Goal: Register for event/course

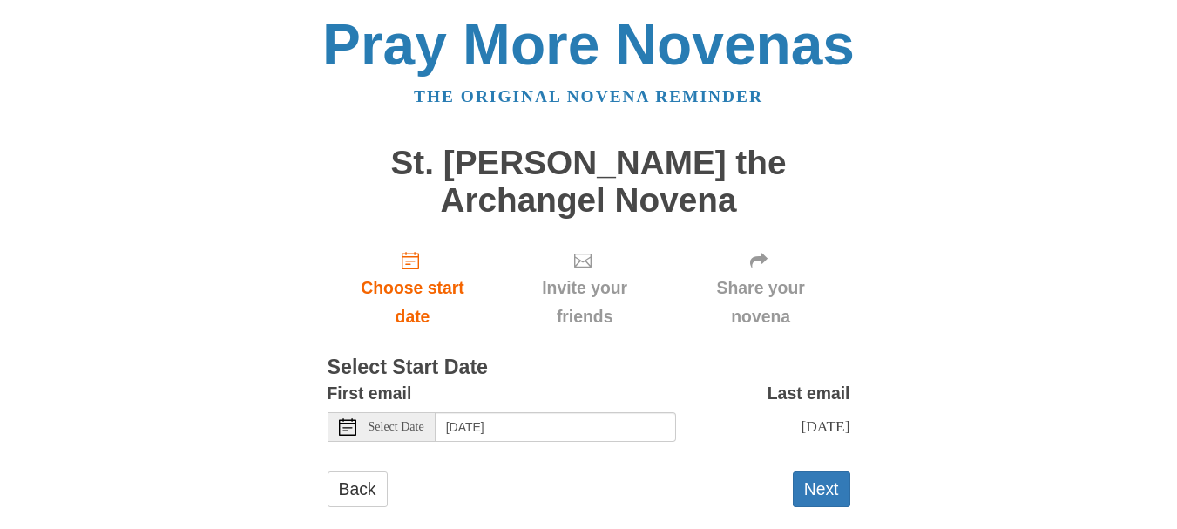
scroll to position [29, 0]
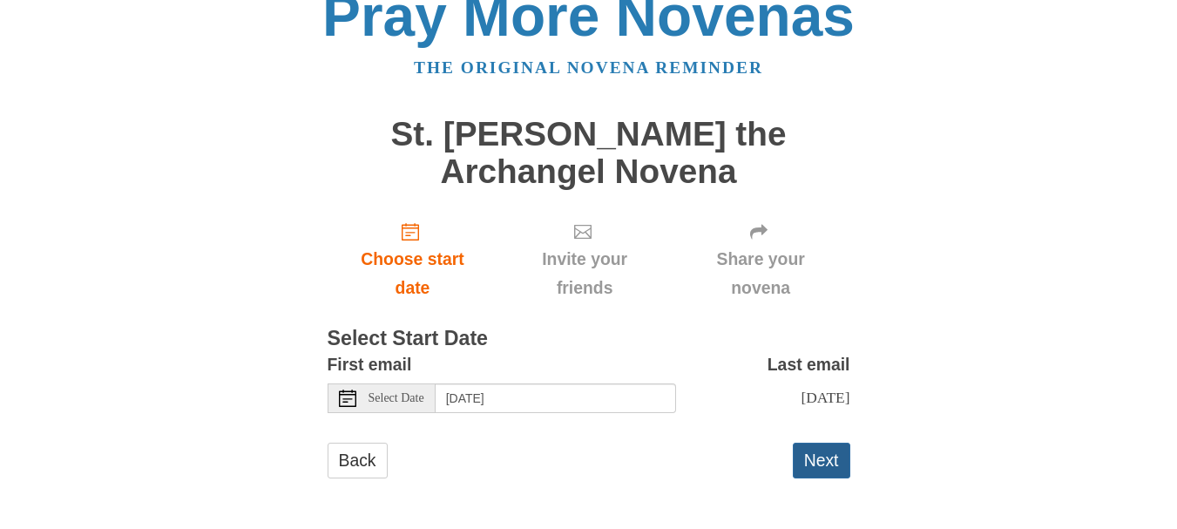
click at [826, 459] on button "Next" at bounding box center [822, 461] width 58 height 36
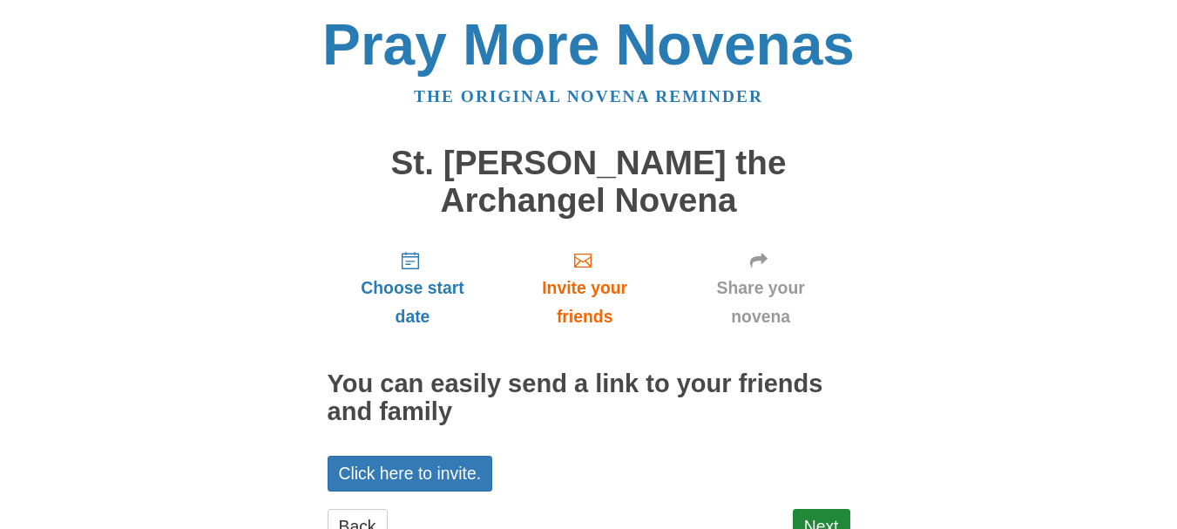
scroll to position [66, 0]
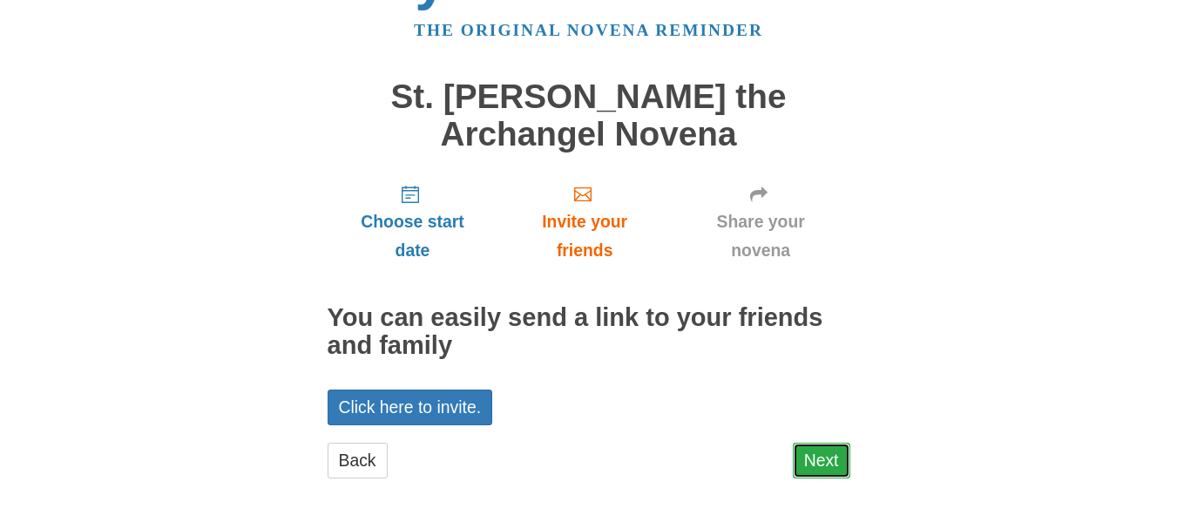
click at [829, 464] on link "Next" at bounding box center [822, 461] width 58 height 36
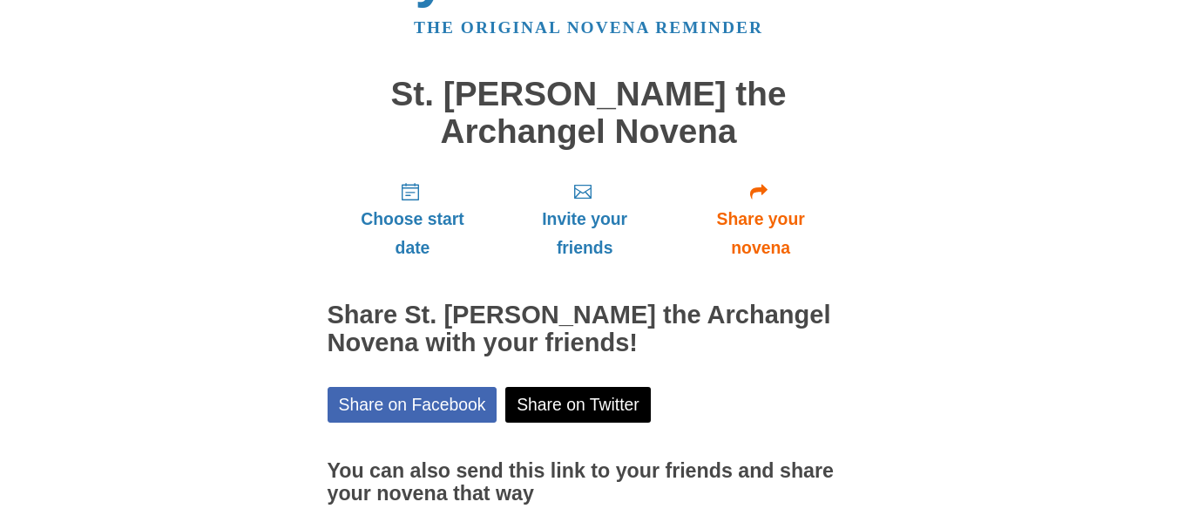
scroll to position [208, 0]
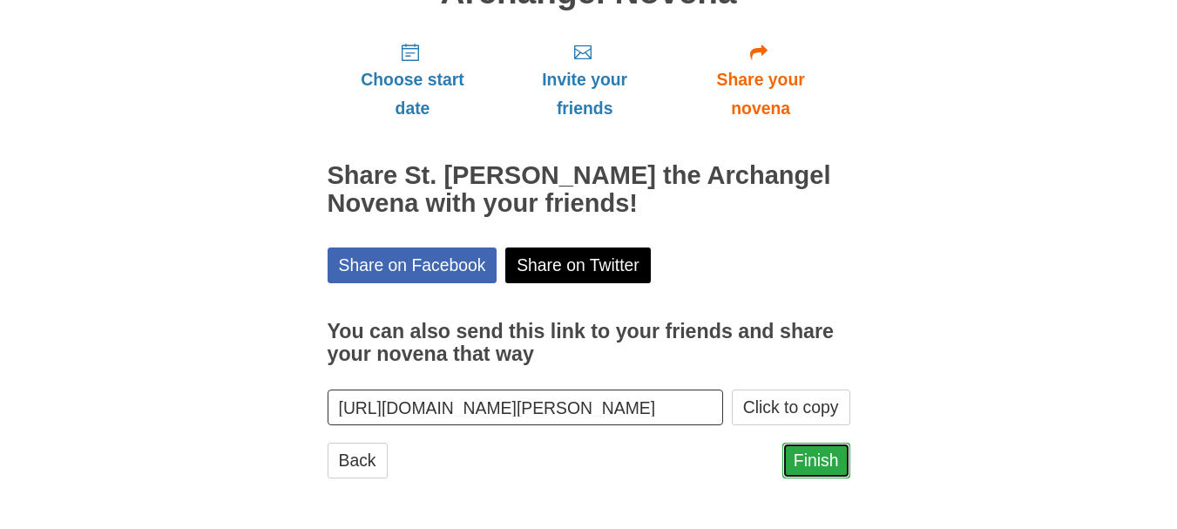
click at [810, 467] on link "Finish" at bounding box center [817, 461] width 68 height 36
